Goal: Transaction & Acquisition: Purchase product/service

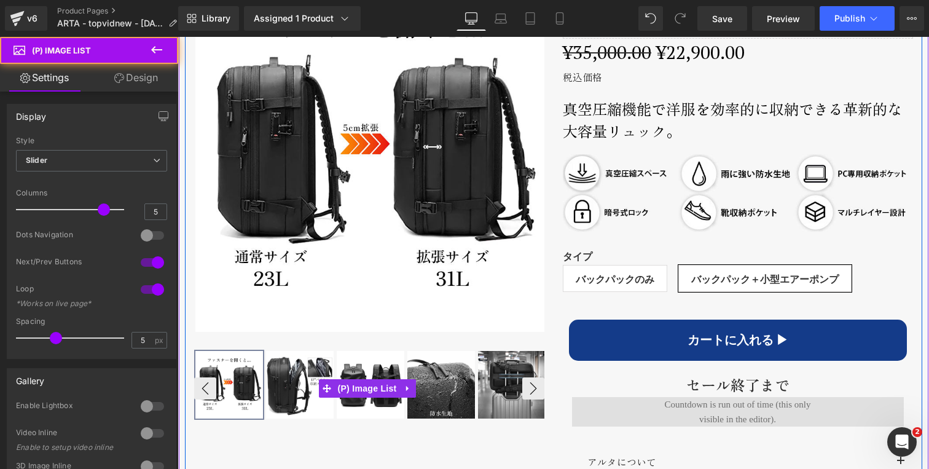
click at [296, 378] on img at bounding box center [300, 385] width 68 height 68
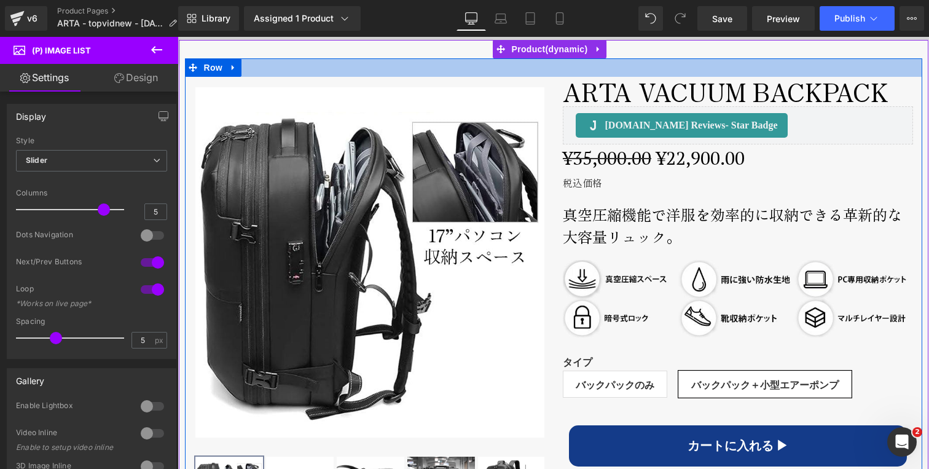
scroll to position [571, 0]
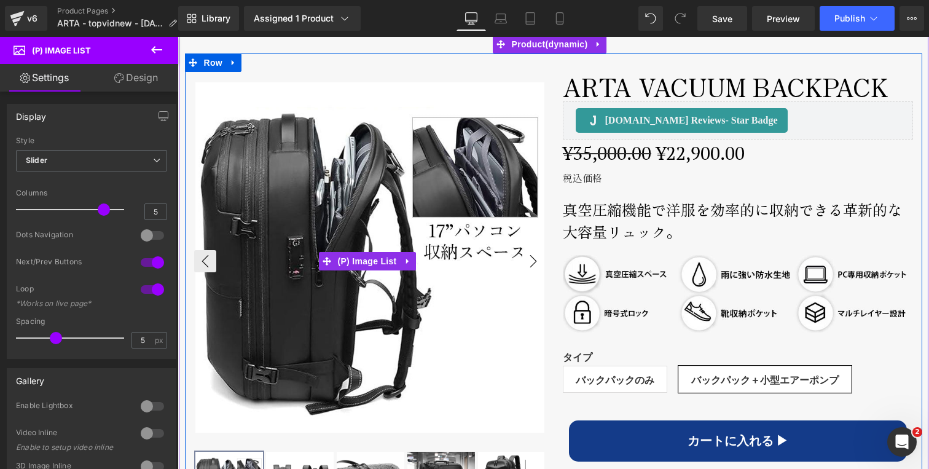
click at [525, 256] on button "›" at bounding box center [533, 261] width 22 height 22
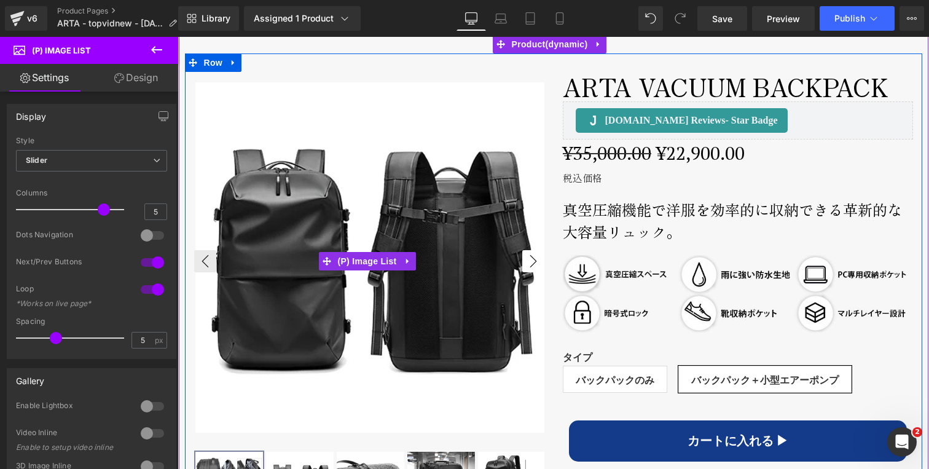
click at [525, 256] on button "›" at bounding box center [533, 261] width 22 height 22
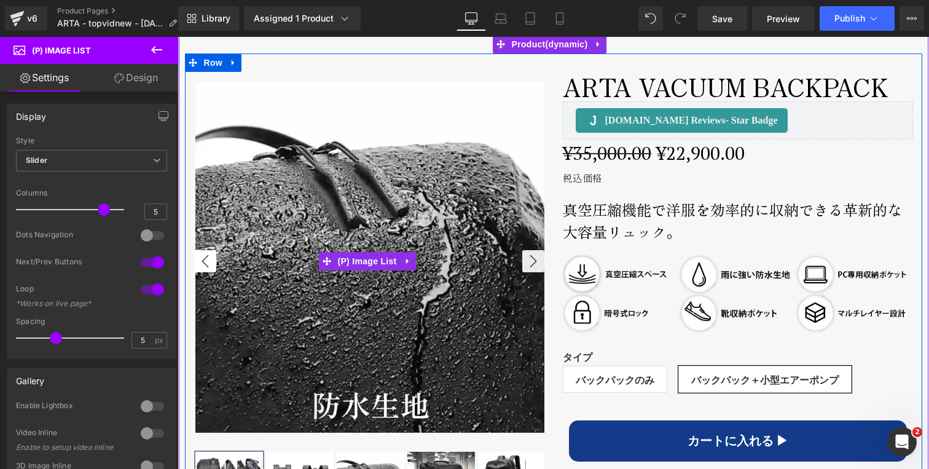
click at [206, 257] on button "‹" at bounding box center [205, 261] width 22 height 22
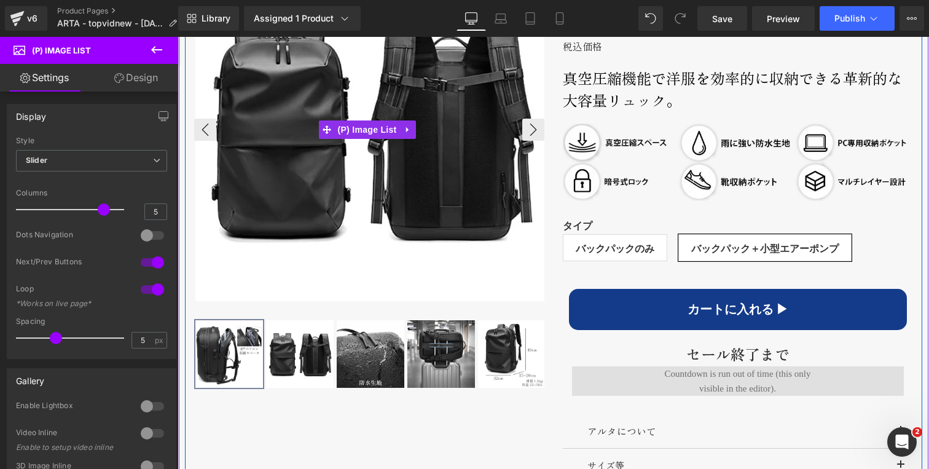
scroll to position [707, 0]
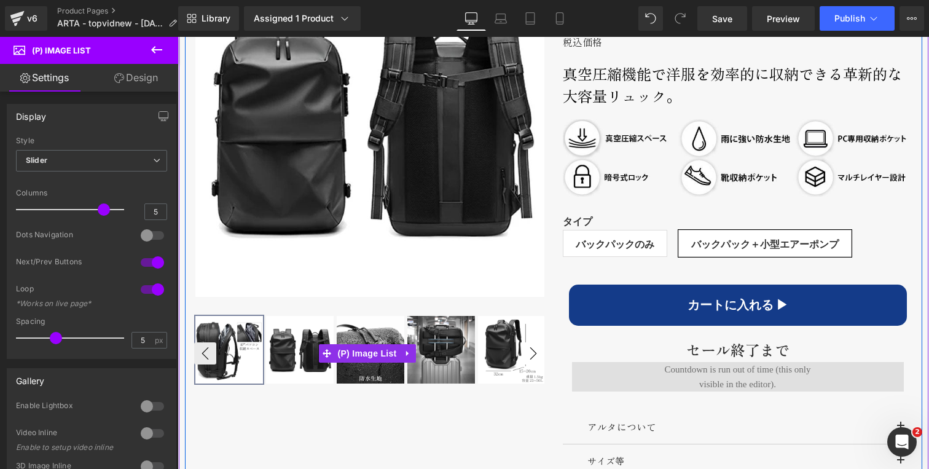
click at [527, 348] on button "›" at bounding box center [533, 353] width 22 height 22
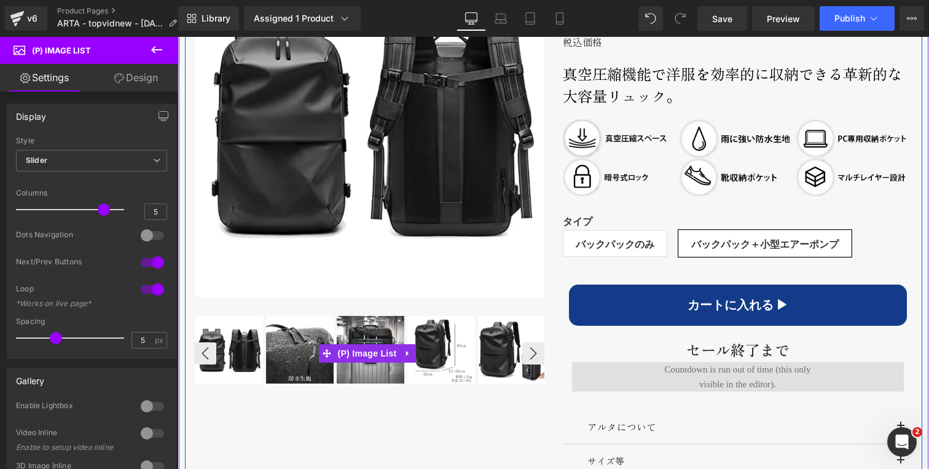
click at [469, 345] on img at bounding box center [441, 350] width 68 height 68
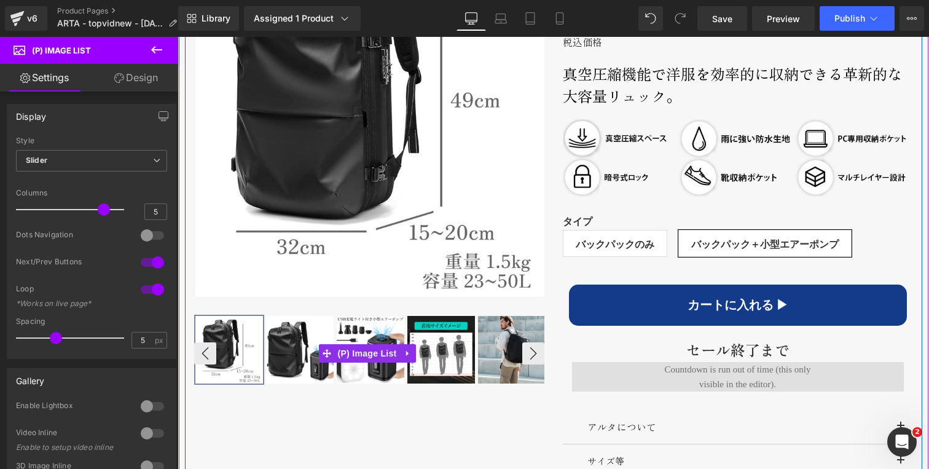
click at [369, 320] on img at bounding box center [371, 350] width 68 height 68
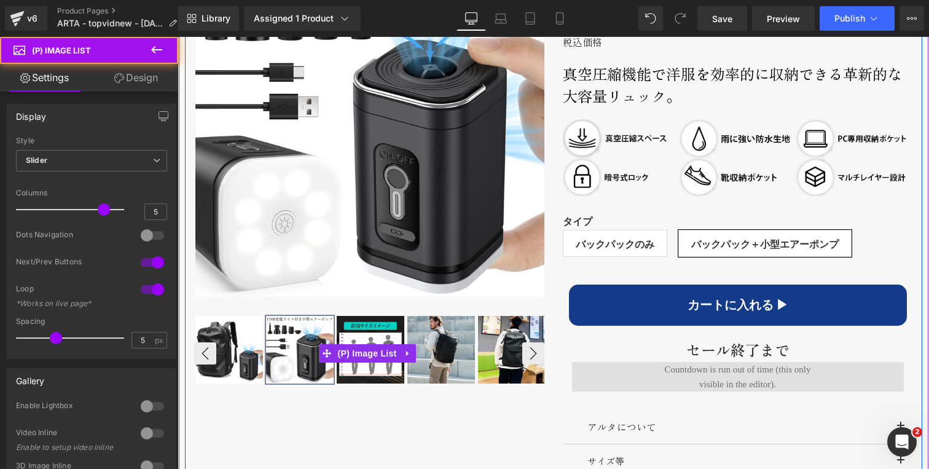
drag, startPoint x: 365, startPoint y: 328, endPoint x: 372, endPoint y: 328, distance: 7.4
click at [366, 328] on img at bounding box center [371, 350] width 68 height 68
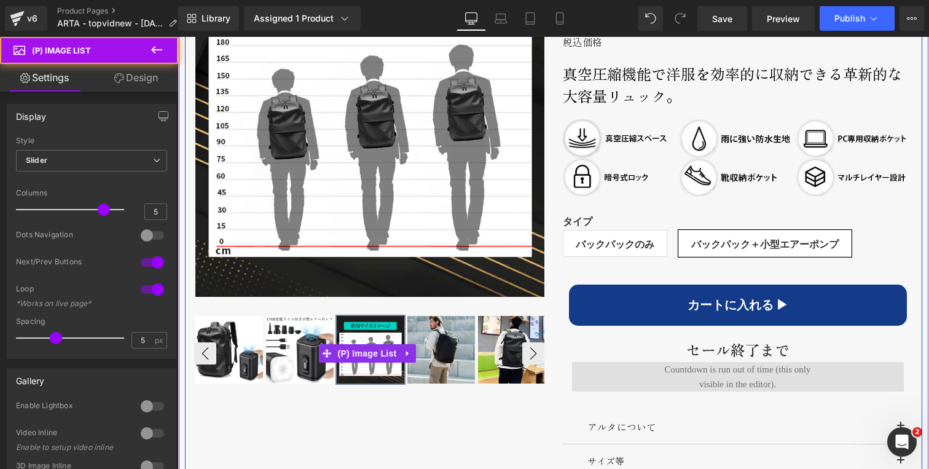
click at [450, 330] on img at bounding box center [441, 350] width 68 height 68
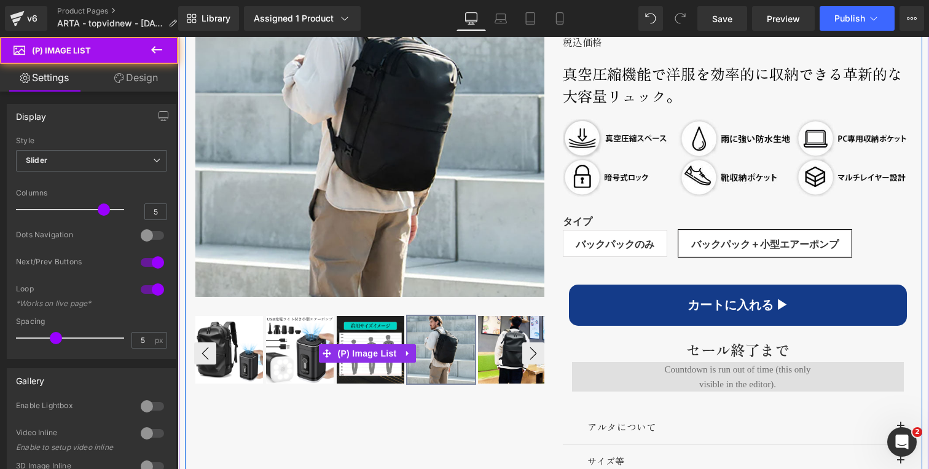
click at [495, 340] on img at bounding box center [512, 350] width 68 height 68
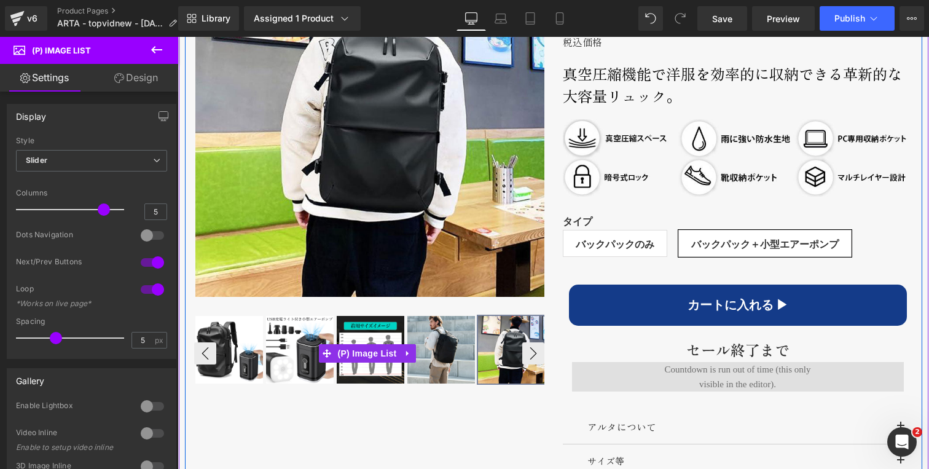
click at [534, 353] on img at bounding box center [512, 350] width 68 height 68
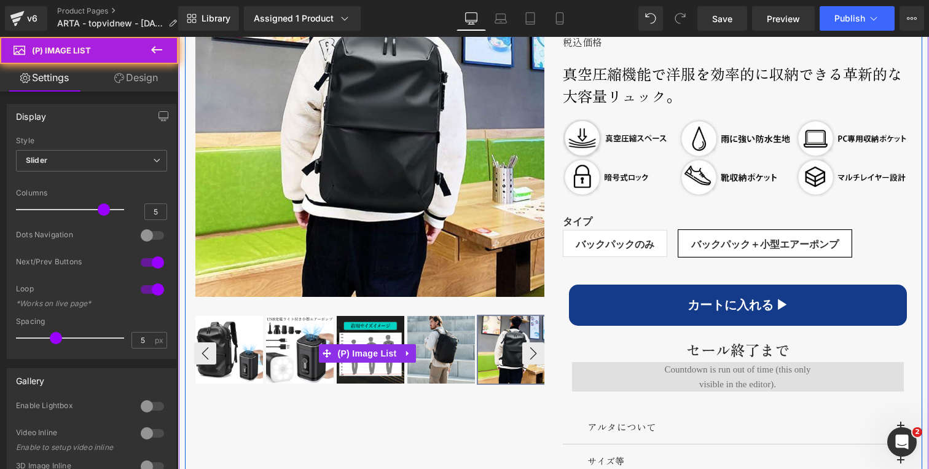
click at [523, 349] on img at bounding box center [512, 350] width 68 height 68
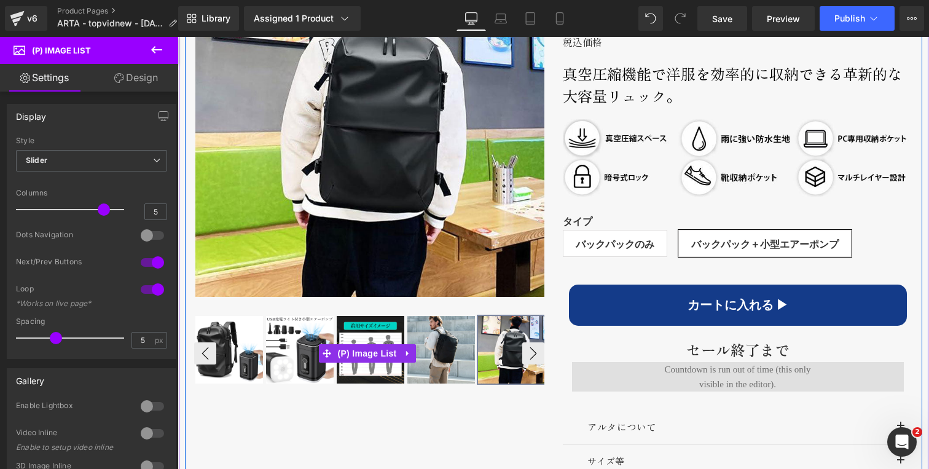
click at [374, 321] on img at bounding box center [371, 350] width 68 height 68
